Goal: Task Accomplishment & Management: Complete application form

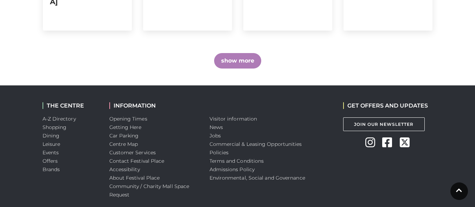
scroll to position [608, 0]
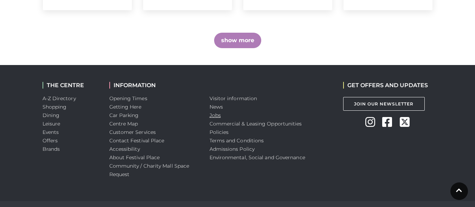
click at [213, 112] on link "Jobs" at bounding box center [214, 115] width 11 height 6
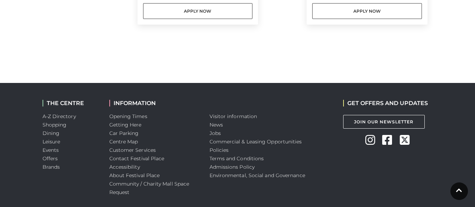
scroll to position [501, 0]
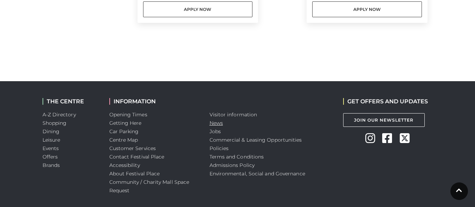
click at [217, 125] on link "News" at bounding box center [215, 123] width 13 height 6
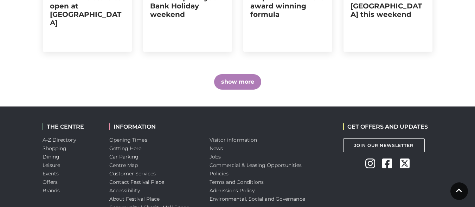
scroll to position [608, 0]
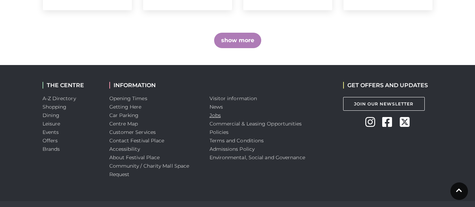
click at [217, 112] on link "Jobs" at bounding box center [214, 115] width 11 height 6
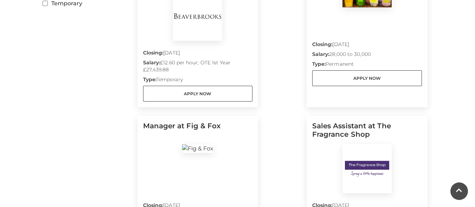
scroll to position [387, 0]
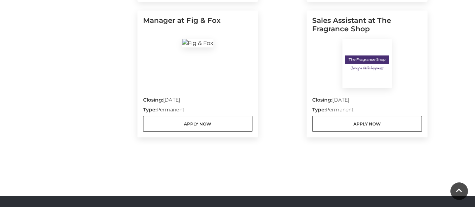
click at [377, 88] on div "Closing: 07 Nov 2025 Type: Permanent Apply Now" at bounding box center [367, 110] width 110 height 44
click at [338, 22] on h5 "Sales Assistant at The Fragrance Shop" at bounding box center [367, 27] width 110 height 22
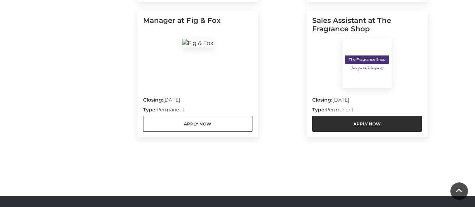
click at [372, 116] on link "Apply Now" at bounding box center [367, 124] width 110 height 16
click at [346, 116] on link "Apply Now" at bounding box center [367, 124] width 110 height 16
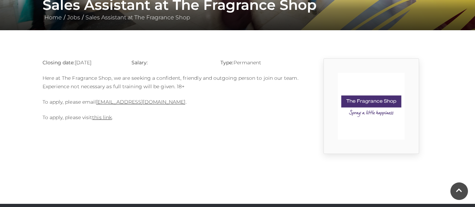
scroll to position [141, 0]
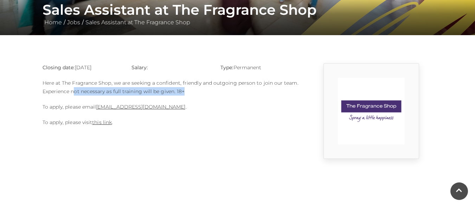
drag, startPoint x: 73, startPoint y: 91, endPoint x: 197, endPoint y: 90, distance: 124.4
click at [197, 90] on p "Here at The Fragrance Shop, we are seeking a confident, friendly and outgoing p…" at bounding box center [171, 87] width 257 height 17
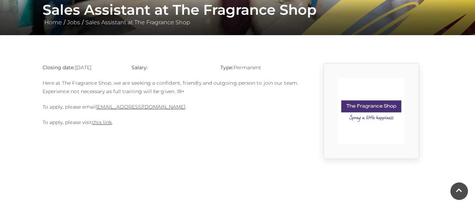
click at [274, 133] on div "Closing date: [DATE] Salary: Type: Permanent Here at The Fragrance Shop, we are…" at bounding box center [170, 111] width 267 height 96
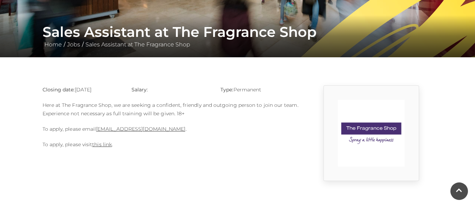
scroll to position [55, 0]
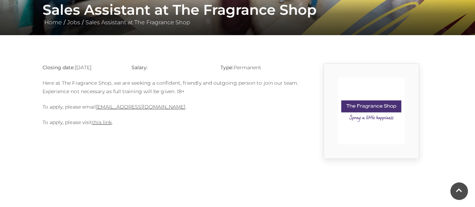
scroll to position [105, 0]
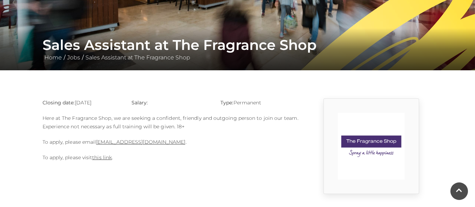
drag, startPoint x: 174, startPoint y: 142, endPoint x: 97, endPoint y: 138, distance: 77.1
click at [97, 138] on p "To apply, please email 218.basingstoke@tfsstores.com ." at bounding box center [171, 142] width 257 height 8
copy link "[EMAIL_ADDRESS][DOMAIN_NAME]"
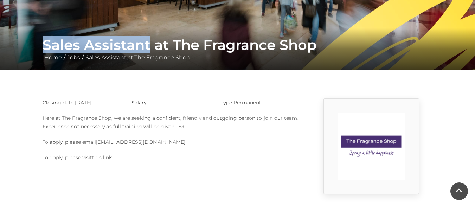
drag, startPoint x: 46, startPoint y: 44, endPoint x: 148, endPoint y: 37, distance: 101.8
click at [148, 37] on h1 "Sales Assistant at The Fragrance Shop" at bounding box center [238, 45] width 390 height 17
copy h1 "Sales Assistant"
